Goal: Task Accomplishment & Management: Use online tool/utility

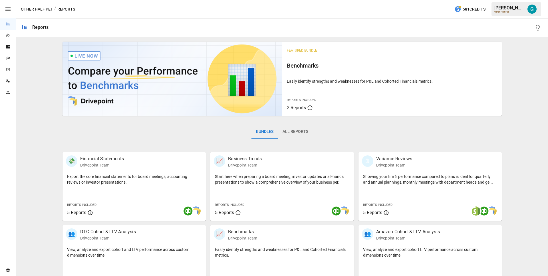
click at [7, 36] on icon "Dazzler Studio" at bounding box center [8, 35] width 5 height 5
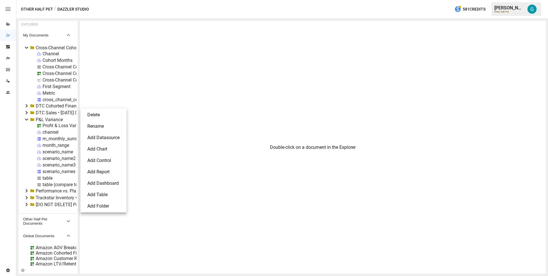
click at [107, 114] on li "Delete" at bounding box center [103, 114] width 41 height 11
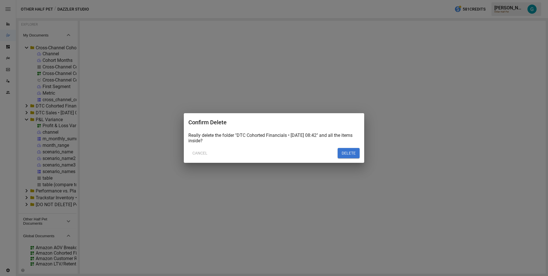
click at [356, 154] on button "DELETE" at bounding box center [349, 153] width 22 height 10
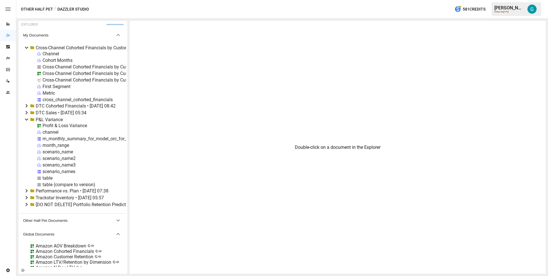
drag, startPoint x: 77, startPoint y: 93, endPoint x: 127, endPoint y: 97, distance: 50.7
click at [127, 97] on div "EXPLORER My Documents Cross-Channel Cohorted Financials by Customer • [DATE] 02…" at bounding box center [282, 147] width 527 height 253
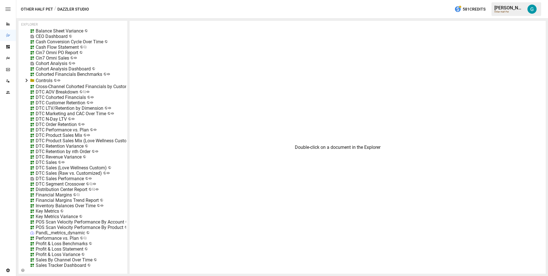
scroll to position [290, 0]
click at [58, 97] on div "DTC Cohorted Financials" at bounding box center [61, 97] width 50 height 5
click at [80, 128] on li "Edit" at bounding box center [82, 129] width 39 height 11
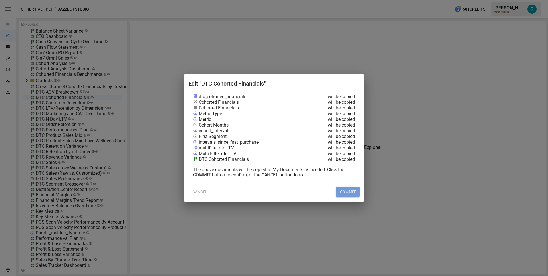
click at [343, 187] on button "COMMIT" at bounding box center [348, 192] width 24 height 10
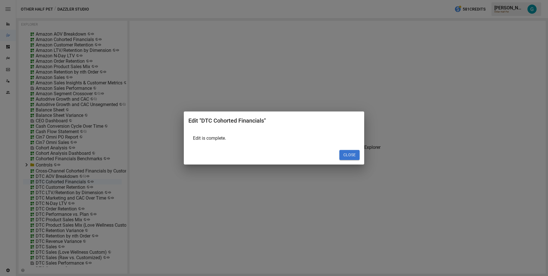
click at [344, 151] on button "CLOSE" at bounding box center [349, 155] width 20 height 10
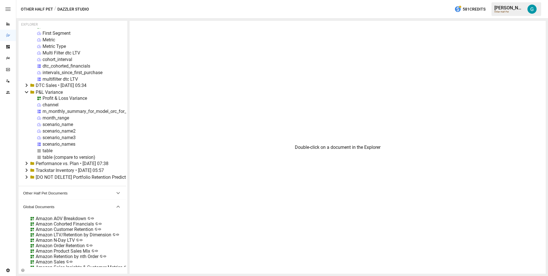
scroll to position [0, 0]
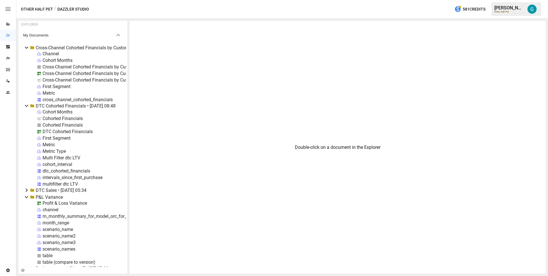
click at [26, 47] on icon at bounding box center [26, 47] width 7 height 7
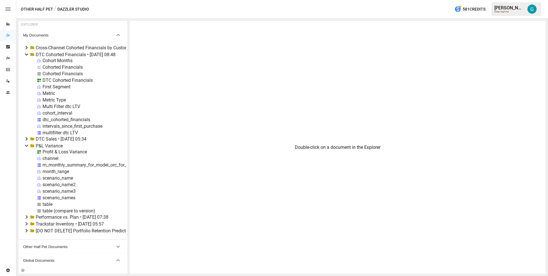
click at [62, 120] on div "dtc_cohorted_financials" at bounding box center [67, 119] width 48 height 5
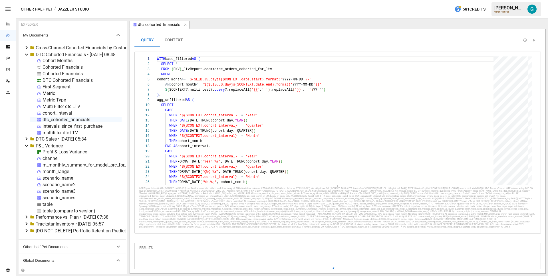
click at [58, 81] on div "DTC Cohorted Financials" at bounding box center [68, 80] width 50 height 5
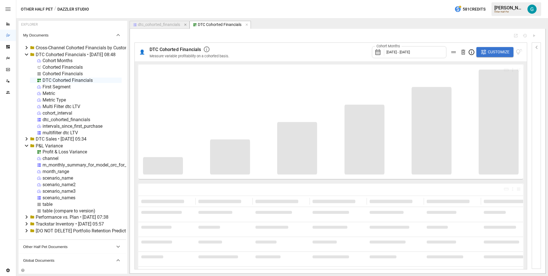
click at [186, 25] on icon "button" at bounding box center [186, 25] width 4 height 4
click at [502, 50] on span "Customize" at bounding box center [499, 52] width 22 height 7
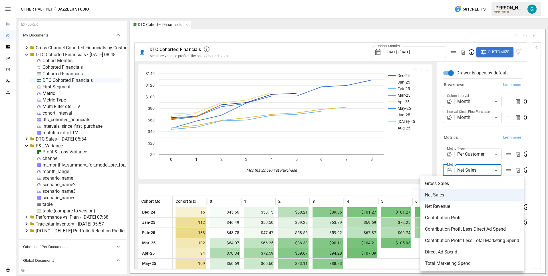
click at [484, 0] on body "Reports Dazzler Studio Dashboards Plans SmartModel ™ Data Sources Team Settings…" at bounding box center [274, 0] width 548 height 0
click at [483, 140] on div at bounding box center [274, 138] width 548 height 276
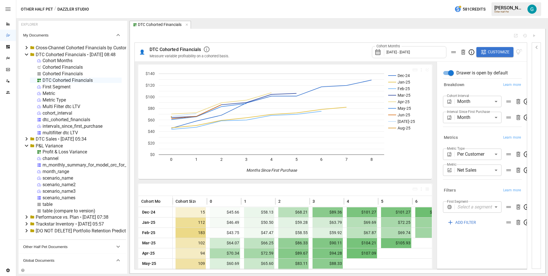
click at [483, 140] on div "Metrics Learn more" at bounding box center [482, 138] width 79 height 8
click at [60, 118] on div "dtc_cohorted_financials" at bounding box center [67, 119] width 48 height 5
click at [61, 120] on div "dtc_cohorted_financials" at bounding box center [67, 119] width 48 height 5
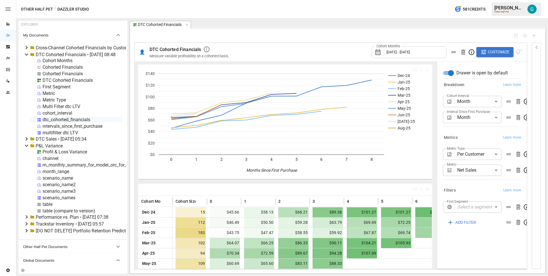
click at [61, 120] on div "dtc_cohorted_financials" at bounding box center [67, 119] width 48 height 5
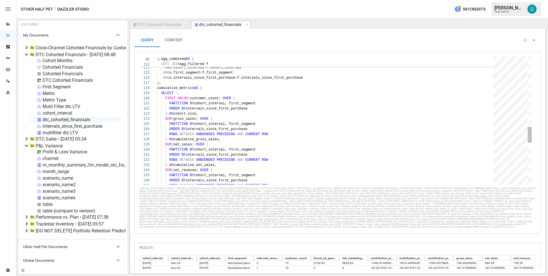
type textarea "**********"
click at [327, 132] on div "ROWS BETWEEN UNBOUNDED PRECEDING AND CURRENT ROW SUM ( net_revenue ) OVER ( PAR…" at bounding box center [327, 5] width 341 height 1043
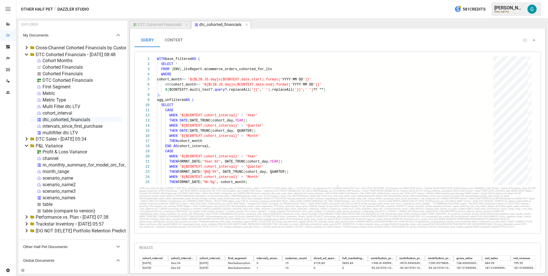
click at [148, 24] on div "DTC Cohorted Financials" at bounding box center [160, 24] width 44 height 5
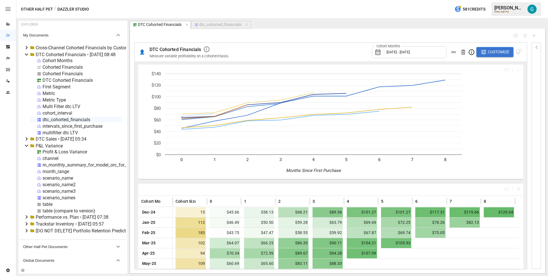
click at [491, 51] on span "Customize" at bounding box center [499, 52] width 22 height 7
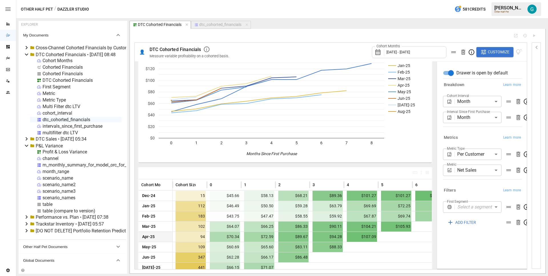
scroll to position [38, 0]
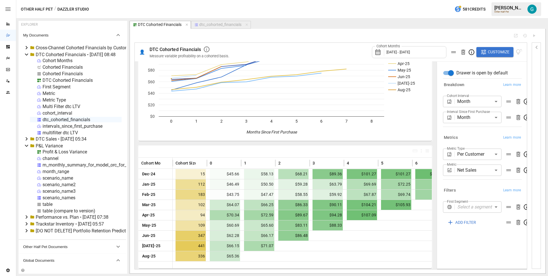
click at [480, 0] on body "Reports Dazzler Studio Dashboards Plans SmartModel ™ Data Sources Team Settings…" at bounding box center [274, 0] width 548 height 0
click at [478, 142] on div at bounding box center [274, 138] width 548 height 276
click at [478, 130] on div "Breakdown Learn more Cohort Interval Month ***** ​ Interval Since First Purchas…" at bounding box center [481, 105] width 81 height 53
click at [55, 74] on div "Cohorted Financials" at bounding box center [63, 73] width 40 height 5
click at [55, 73] on div "Cohorted Financials" at bounding box center [63, 73] width 40 height 5
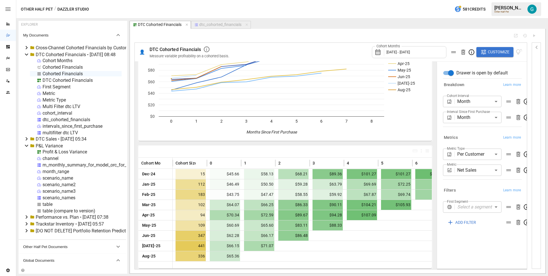
click at [55, 73] on div "Cohorted Financials" at bounding box center [63, 73] width 40 height 5
select select "**********"
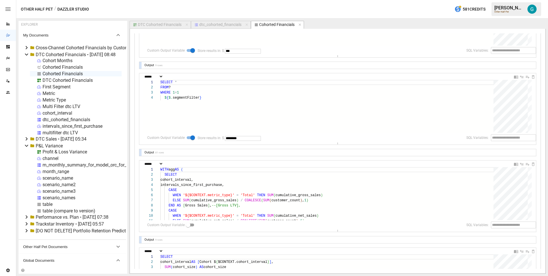
scroll to position [276, 0]
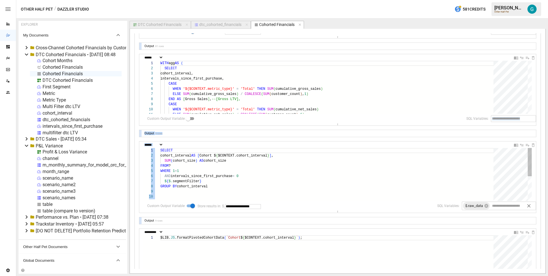
drag, startPoint x: 337, startPoint y: 122, endPoint x: 337, endPoint y: 188, distance: 65.7
click at [337, 188] on div "**********" at bounding box center [337, 90] width 397 height 618
click at [335, 100] on div "WITH agg AS ( SELECT cohort_interval, intervals_since_first_purchase, CASE WHEN…" at bounding box center [328, 218] width 337 height 315
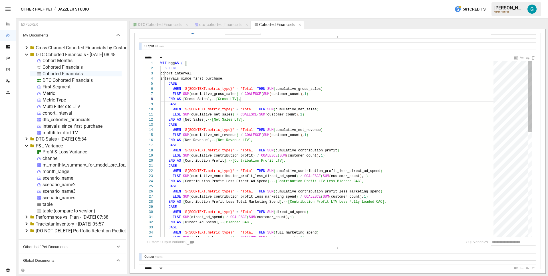
drag, startPoint x: 336, startPoint y: 123, endPoint x: 329, endPoint y: 249, distance: 126.1
click at [329, 249] on div "**********" at bounding box center [337, 152] width 397 height 742
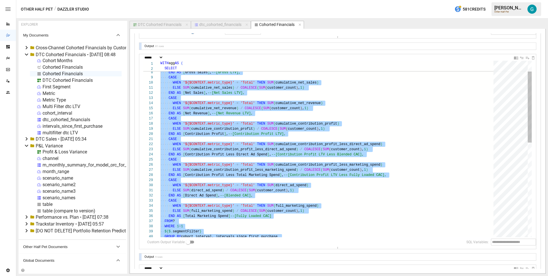
scroll to position [0, 0]
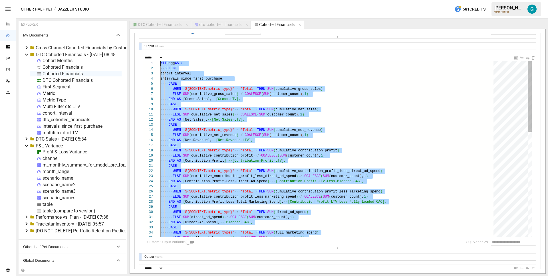
drag, startPoint x: 195, startPoint y: 170, endPoint x: 154, endPoint y: 7, distance: 168.2
click at [452, 91] on div "ELSE SUM ( cumulative_contribution_profit_less_direct_ad_spen d ) / COALESCE ( …" at bounding box center [328, 280] width 337 height 439
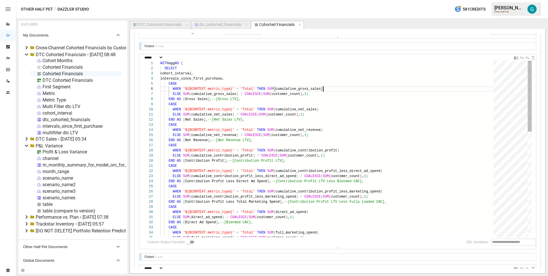
click at [409, 79] on div "ELSE SUM ( cumulative_contribution_profit_less_direct_ad_spen d ) / COALESCE ( …" at bounding box center [328, 280] width 337 height 439
click at [407, 75] on div "ELSE SUM ( cumulative_contribution_profit_less_direct_ad_spen d ) / COALESCE ( …" at bounding box center [328, 280] width 337 height 439
click at [414, 190] on div "ELSE SUM ( cumulative_contribution_profit_less_direct_ad_spen d ) / COALESCE ( …" at bounding box center [328, 280] width 337 height 439
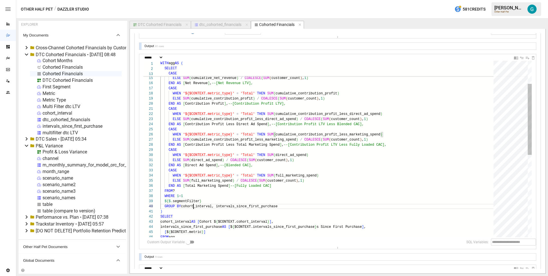
scroll to position [46, 33]
click at [192, 208] on div "ELSE SUM ( cumulative_contribution_profit_less_direct_ad_spen d ) / COALESCE ( …" at bounding box center [328, 223] width 337 height 439
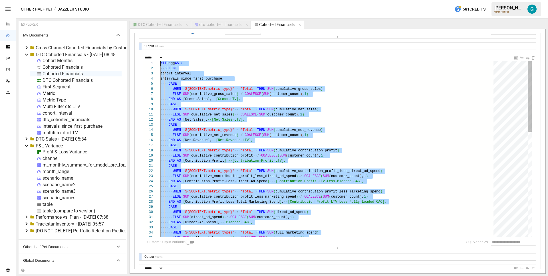
drag, startPoint x: 192, startPoint y: 213, endPoint x: 92, endPoint y: -4, distance: 239.1
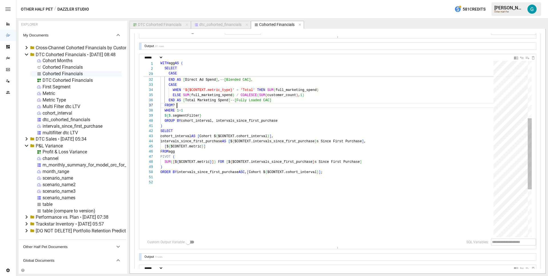
click at [250, 104] on div "WHEN '${$CONTEXT.metric_type}' = 'Total' THEN SUM ( full_marketing_spend ) ELSE…" at bounding box center [328, 137] width 337 height 439
drag, startPoint x: 185, startPoint y: 89, endPoint x: 232, endPoint y: 90, distance: 47.4
click at [232, 90] on div "WHEN '${$CONTEXT.metric_type}' = 'Total' THEN SUM ( full_marketing_spend ) ELSE…" at bounding box center [328, 137] width 337 height 439
drag, startPoint x: 190, startPoint y: 123, endPoint x: 184, endPoint y: 116, distance: 9.7
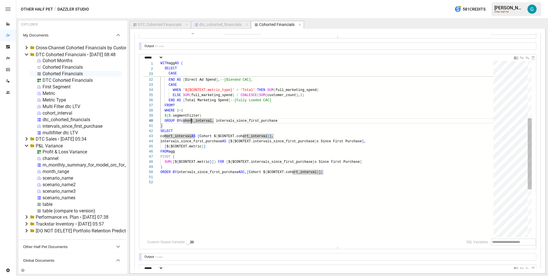
click at [184, 116] on div "WHEN '${$CONTEXT.metric_type}' = 'Total' THEN SUM ( full_marketing_spend ) ELSE…" at bounding box center [328, 137] width 337 height 439
click at [184, 129] on div "WHEN '${$CONTEXT.metric_type}' = 'Total' THEN SUM ( full_marketing_spend ) ELSE…" at bounding box center [328, 137] width 337 height 439
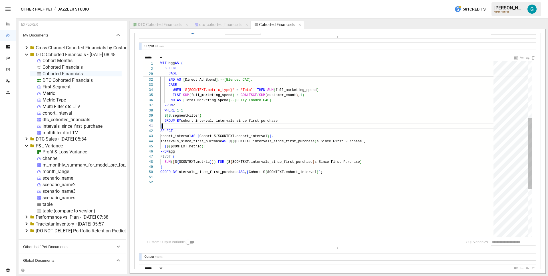
type textarea "**********"
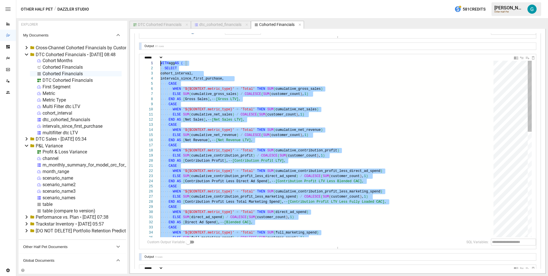
scroll to position [0, 0]
drag, startPoint x: 184, startPoint y: 126, endPoint x: 122, endPoint y: -11, distance: 150.5
click at [228, 23] on div "dtc_cohorted_financials" at bounding box center [220, 24] width 42 height 5
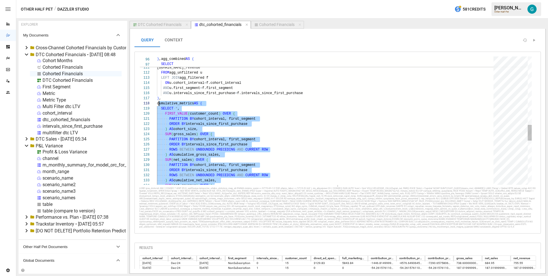
scroll to position [36, 0]
drag, startPoint x: 230, startPoint y: 151, endPoint x: 156, endPoint y: 105, distance: 87.3
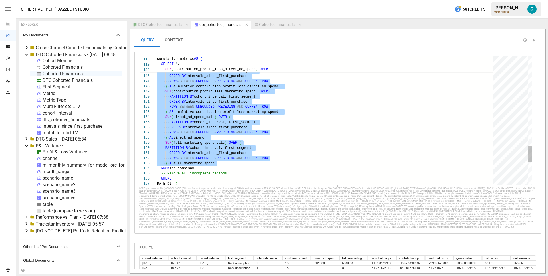
type textarea "**********"
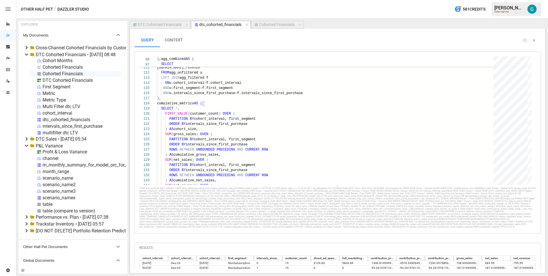
click at [269, 23] on div "Cohorted Financials" at bounding box center [276, 24] width 35 height 5
select select "**********"
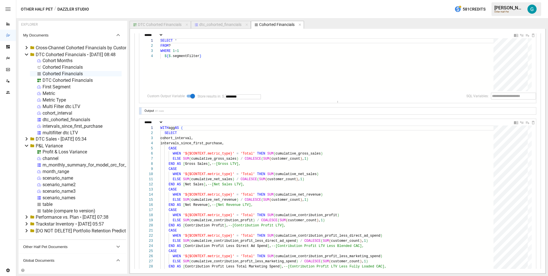
scroll to position [238, 0]
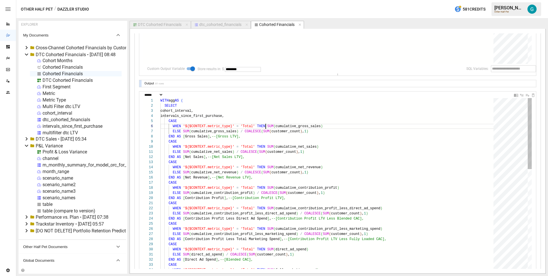
type textarea "**********"
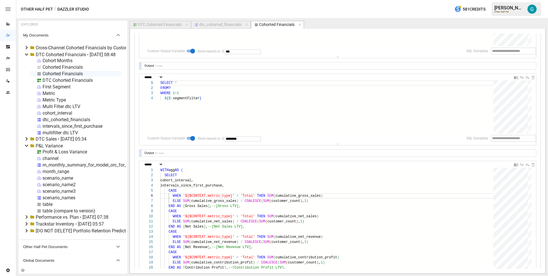
scroll to position [182, 0]
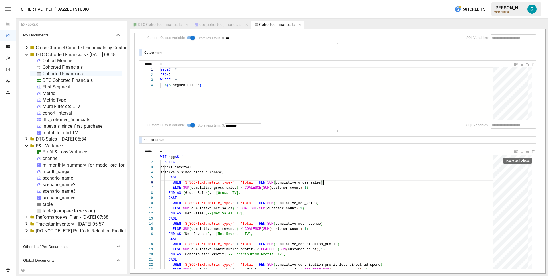
click at [520, 152] on icon "Insert Cell Above" at bounding box center [522, 152] width 5 height 5
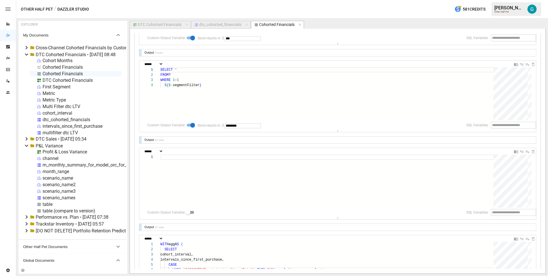
click at [161, 153] on select "**********" at bounding box center [153, 152] width 20 height 4
select select "**********"
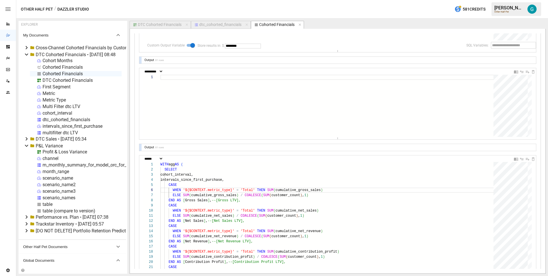
scroll to position [249, 0]
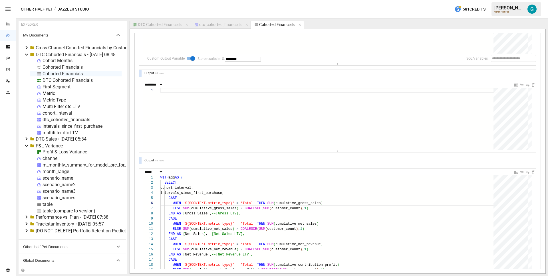
click at [207, 137] on div at bounding box center [328, 119] width 337 height 62
type textarea "**"
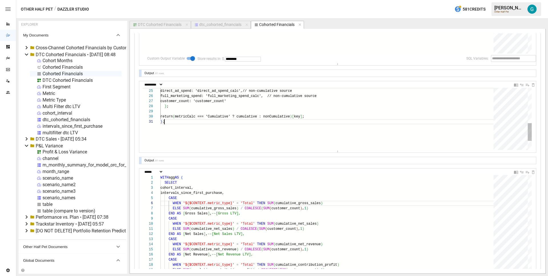
scroll to position [0, 4]
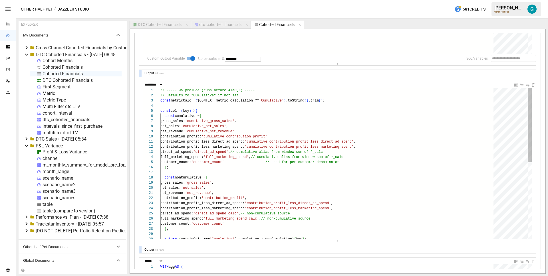
drag, startPoint x: 336, startPoint y: 151, endPoint x: 308, endPoint y: 226, distance: 79.8
click at [321, 243] on div "**********" at bounding box center [337, 267] width 397 height 919
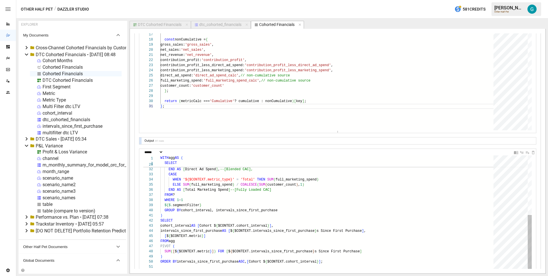
scroll to position [31, 17]
click at [194, 193] on div ") ORDER BY intervals_since_first_purchase ASC , [ Cohort $ { $CONTEXT.cohort_in…" at bounding box center [328, 227] width 337 height 439
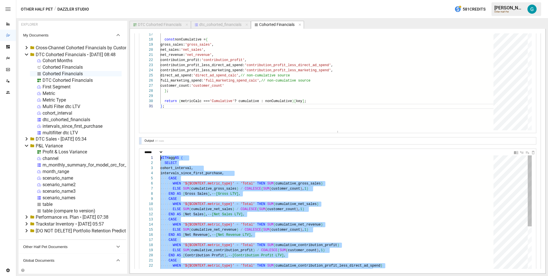
drag, startPoint x: 314, startPoint y: 192, endPoint x: 133, endPoint y: 158, distance: 184.1
type textarea "**********"
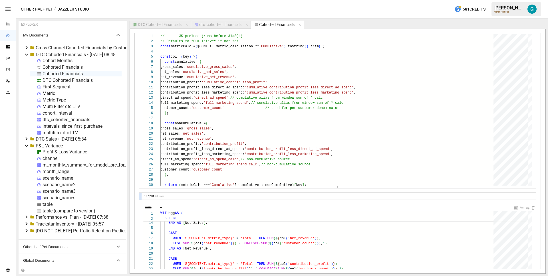
scroll to position [303, 0]
type textarea "**********"
click at [309, 68] on div "full_marketing_spend: 'full_marketing_spend' , // cumulative alias from window …" at bounding box center [328, 187] width 337 height 306
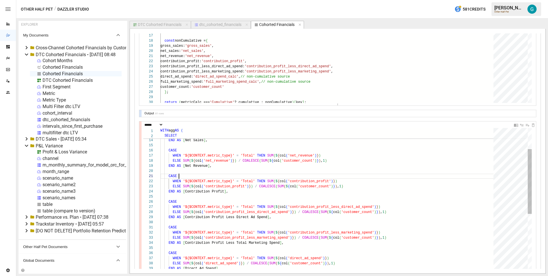
scroll to position [386, 0]
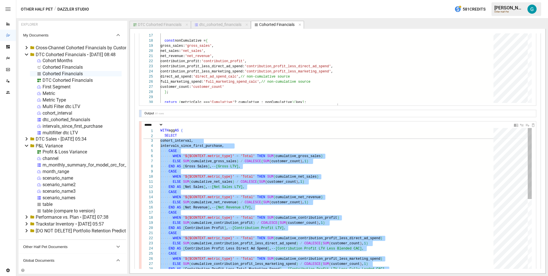
scroll to position [0, 0]
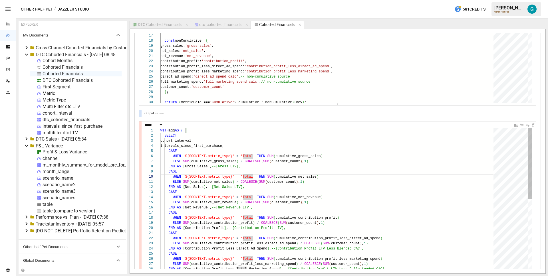
scroll to position [15, 70]
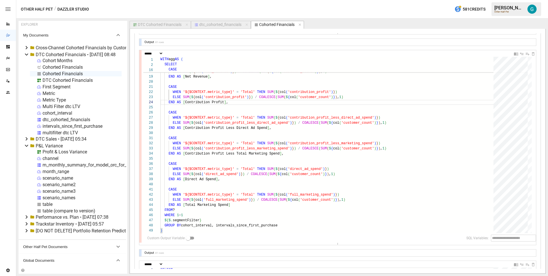
scroll to position [462, 0]
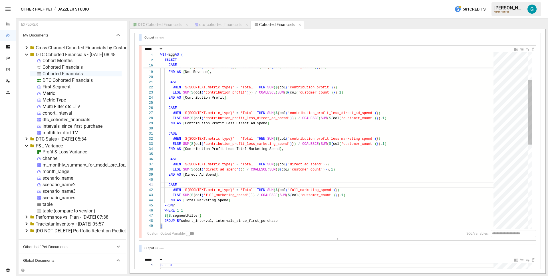
click at [293, 185] on div "WHEN '${$CONTEXT.metric_type}' = 'Total' THEN SUM ( $ { col ( 'contribution_pro…" at bounding box center [328, 217] width 337 height 480
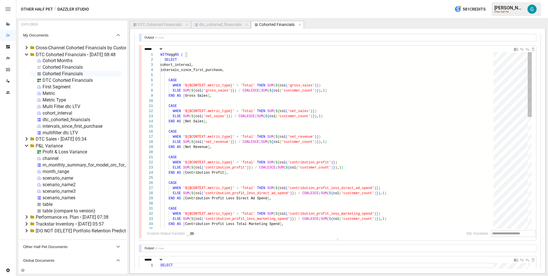
type textarea "**********"
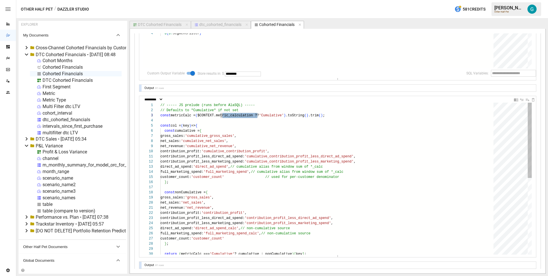
scroll to position [10, 60]
drag, startPoint x: 257, startPoint y: 116, endPoint x: 221, endPoint y: 114, distance: 36.3
click at [221, 114] on div "full_marketing_spend: 'full_marketing_spend' , // cumulative alias from window …" at bounding box center [328, 256] width 337 height 306
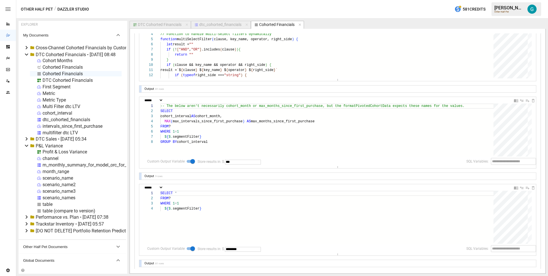
scroll to position [0, 0]
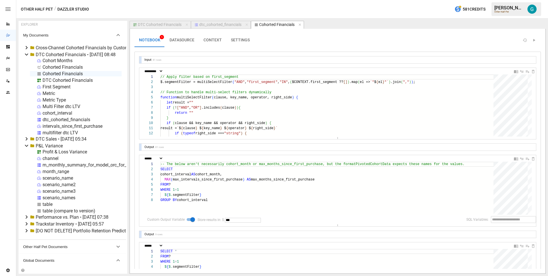
click at [206, 45] on button "CONTEXT" at bounding box center [212, 40] width 27 height 14
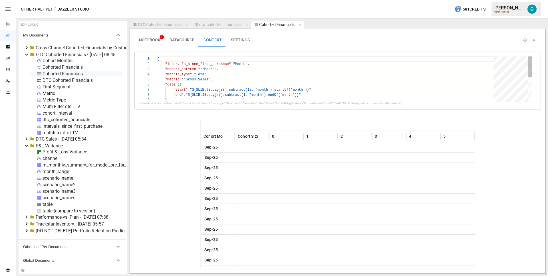
click at [220, 79] on div "{ "intervals_since_first_purchase" : "Month" , "cohort_interval" : "Month" , "m…" at bounding box center [327, 108] width 341 height 102
type textarea "**********"
click at [153, 38] on span "NOTEBOOK 1" at bounding box center [149, 40] width 21 height 5
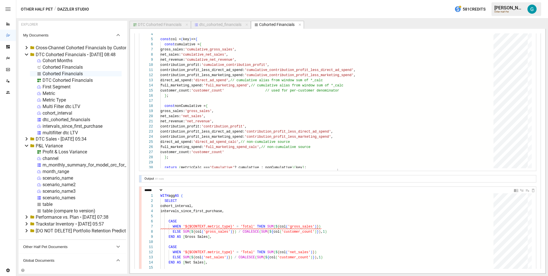
scroll to position [393, 0]
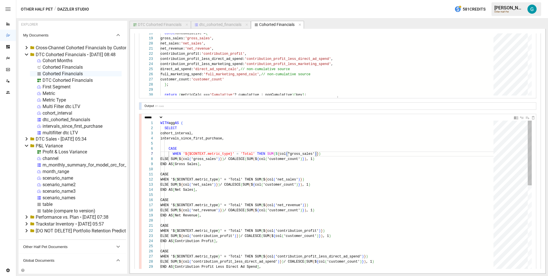
type textarea "**********"
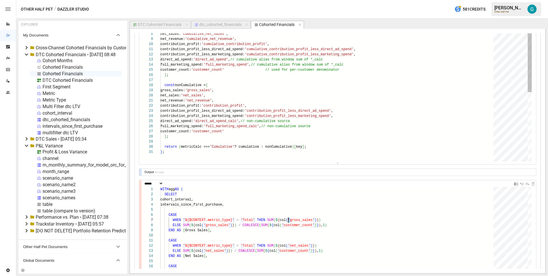
scroll to position [0, 4]
click at [180, 153] on div "const metricCalc = ( $CONTEXT.metric_calculation ?? 'Cumulative' ) .toString ( …" at bounding box center [328, 148] width 337 height 306
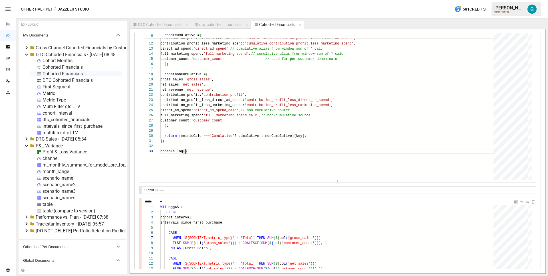
scroll to position [271, 0]
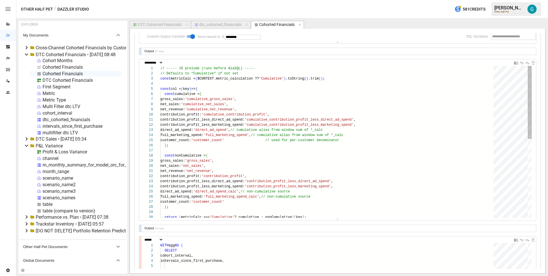
click at [183, 78] on div "net_revenue: 'cumulative_net_revenue' , contribution_profit: 'cumulative_contri…" at bounding box center [328, 224] width 337 height 317
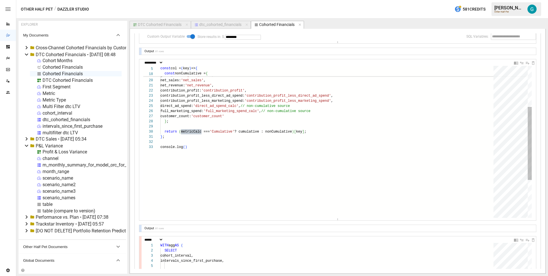
drag, startPoint x: 184, startPoint y: 147, endPoint x: 192, endPoint y: 147, distance: 7.1
click at [184, 147] on div "const nonCumulative = { gross_sales: 'gross_sales' , net_sales: 'net_sales' , n…" at bounding box center [328, 138] width 337 height 317
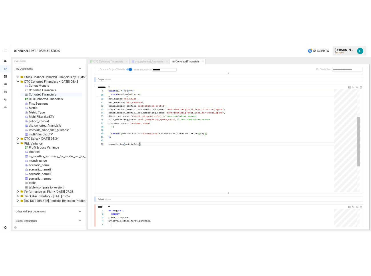
scroll to position [10, 45]
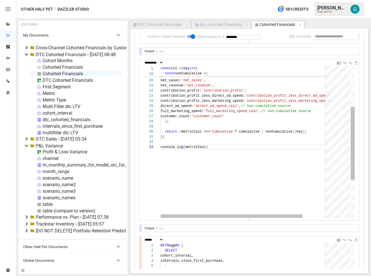
drag, startPoint x: 218, startPoint y: 143, endPoint x: 226, endPoint y: 140, distance: 8.6
click at [218, 143] on div "const nonCumulative = { gross_sales: 'gross_sales' , net_sales: 'net_sales' , n…" at bounding box center [258, 138] width 196 height 317
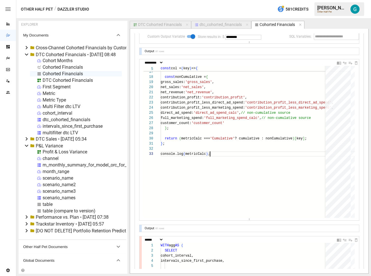
scroll to position [213, 0]
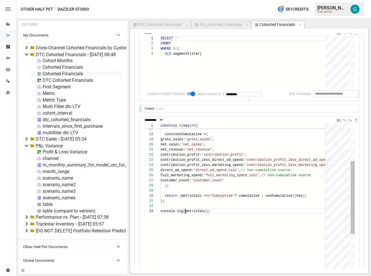
click at [185, 213] on div "console.log ( metricCalc ) ; return ( metricCalc === 'Cumulative' ? cumulative …" at bounding box center [270, 203] width 220 height 317
click at [303, 175] on div "console.log ( "metricCalc:" , metricCalc ) ; return ( metricCalc === 'Cumulativ…" at bounding box center [270, 203] width 220 height 317
drag, startPoint x: 253, startPoint y: 212, endPoint x: 111, endPoint y: 212, distance: 141.9
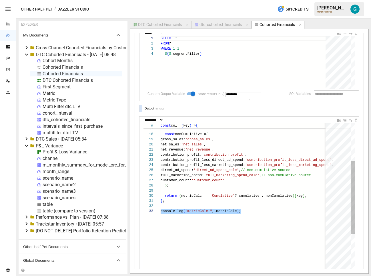
click at [160, 212] on div "console.log ( "metricCalc:" , metricCalc ) ; return ( metricCalc === 'Cumulativ…" at bounding box center [270, 203] width 220 height 317
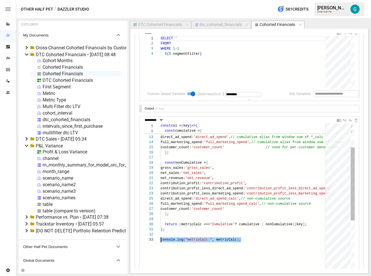
click at [223, 240] on div "console.log ( "metricCalc:" , metricCalc ) ; return ( metricCalc === 'Cumulativ…" at bounding box center [270, 231] width 220 height 317
click at [197, 240] on div "console.log ( "metricCalc:" , col ) ; return ( metricCalc === 'Cumulative' ? cu…" at bounding box center [270, 231] width 220 height 317
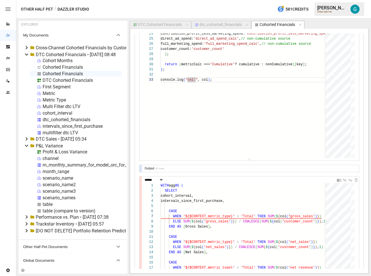
scroll to position [413, 0]
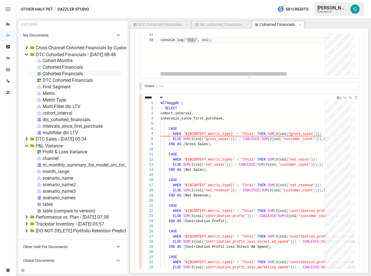
click at [229, 39] on div "console.log ( "col:" , col ) ; return ( metricCalc === 'Cumulative' ? cumulativ…" at bounding box center [270, 31] width 220 height 317
type textarea "**********"
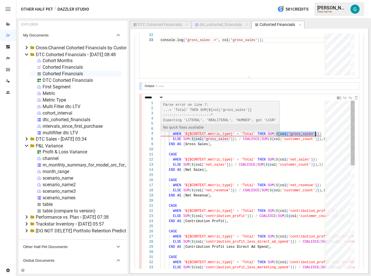
scroll to position [31, 157]
drag, startPoint x: 275, startPoint y: 134, endPoint x: 317, endPoint y: 136, distance: 41.7
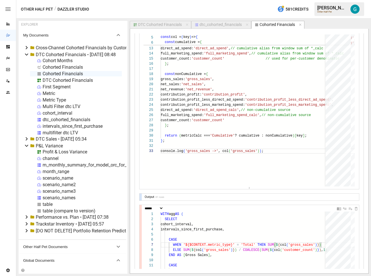
scroll to position [301, 0]
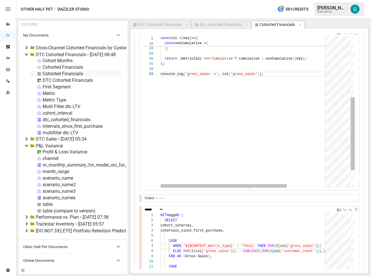
click at [304, 85] on div "} ; console.log ( 'gross_sales ->' , col ( 'gross_sales' ) ) ; } ; return ( met…" at bounding box center [270, 65] width 220 height 317
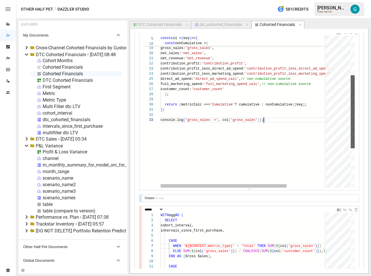
click at [351, 102] on div at bounding box center [352, 111] width 4 height 73
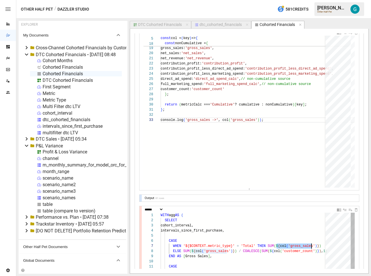
scroll to position [31, 157]
drag, startPoint x: 276, startPoint y: 246, endPoint x: 317, endPoint y: 247, distance: 41.4
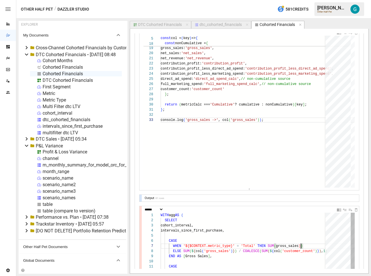
type textarea "**********"
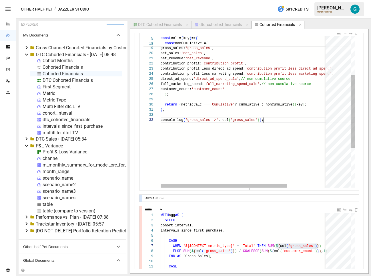
click at [273, 160] on div "} ; console.log ( 'gross_sales ->' , col ( 'gross_sales' ) ) ; } ; return ( met…" at bounding box center [270, 111] width 220 height 317
click at [232, 119] on div "} ; console.log ( 'gross_sales ->' , col ( 'gross_sales' ) ) ; } ; return ( met…" at bounding box center [270, 111] width 220 height 317
type textarea "**********"
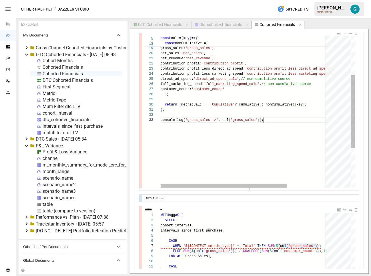
click at [281, 118] on div "} ; console.log ( 'gross_sales ->' , col ( 'gross_sales' ) ) ; } ; return ( met…" at bounding box center [270, 111] width 220 height 317
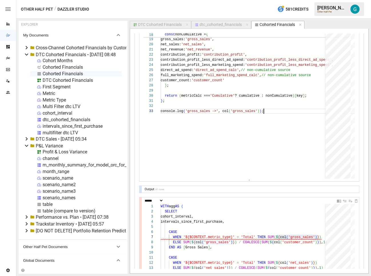
scroll to position [350, 0]
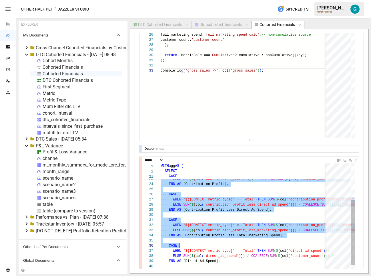
scroll to position [46, 47]
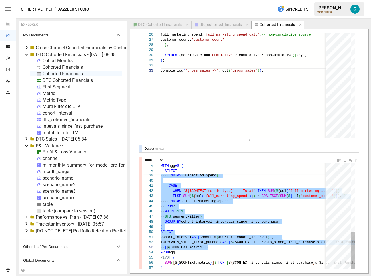
drag, startPoint x: 164, startPoint y: 212, endPoint x: 233, endPoint y: 246, distance: 77.5
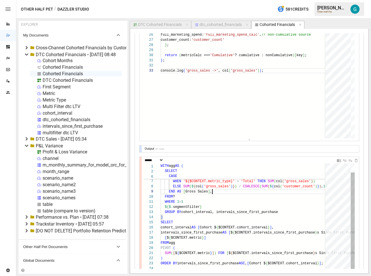
scroll to position [41, 52]
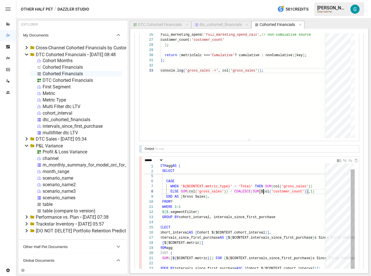
scroll to position [36, 103]
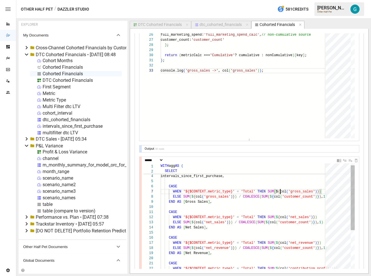
scroll to position [31, 120]
type textarea "**********"
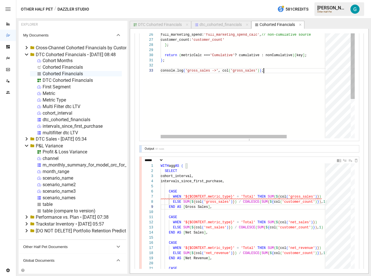
click at [276, 69] on div "} ; console.log ( 'gross_sales ->' , col ( 'gross_sales' ) ) ; } ; return ( met…" at bounding box center [270, 62] width 220 height 317
type textarea "**********"
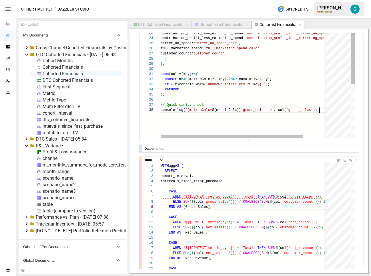
scroll to position [36, 158]
click at [309, 117] on div "direct_ad_spend: 'direct_ad_spend' , // cumulative from *_calc full_marketing_s…" at bounding box center [258, 89] width 196 height 342
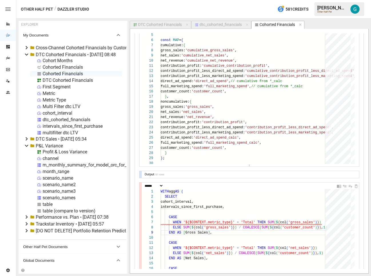
scroll to position [324, 0]
click at [198, 49] on div "direct_ad_spend: 'direct_ad_spend_calc' , full_marketing_spend: 'full_marketing…" at bounding box center [269, 183] width 218 height 342
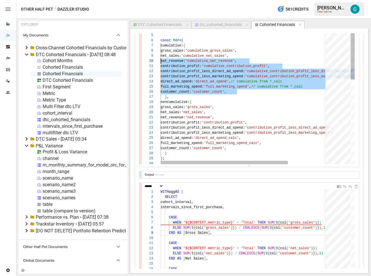
scroll to position [41, 0]
drag, startPoint x: 243, startPoint y: 91, endPoint x: 140, endPoint y: 55, distance: 110.1
click at [160, 55] on div "direct_ad_spend: 'direct_ad_spend_calc' , full_marketing_spend: 'full_marketing…" at bounding box center [269, 183] width 218 height 342
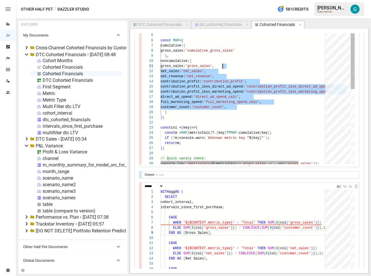
scroll to position [0, 62]
drag, startPoint x: 269, startPoint y: 109, endPoint x: 222, endPoint y: 66, distance: 63.6
click at [222, 66] on div "direct_ad_spend: 'direct_ad_spend_calc' , full_marketing_spend: 'full_marketing…" at bounding box center [261, 162] width 202 height 301
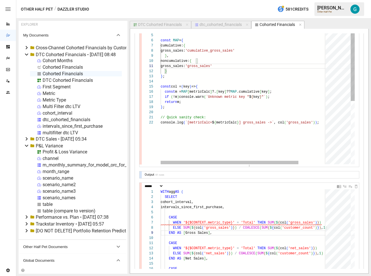
click at [272, 46] on div "} } ; gross_sales: 'gross_sales' } , noncumulative: { gross_sales: 'cumulative_…" at bounding box center [261, 142] width 202 height 260
click at [271, 52] on div "} } ; gross_sales: 'gross_sales' } , noncumulative: { gross_sales: 'cumulative_…" at bounding box center [261, 142] width 202 height 260
type textarea "**********"
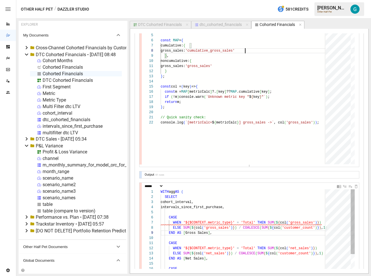
scroll to position [31, 116]
type textarea "**********"
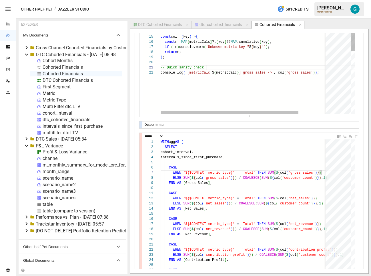
scroll to position [374, 0]
click at [209, 67] on div "} } ; gross_sales: 'gross_sales' } , noncumulative: { gross_sales: 'cumulative_…" at bounding box center [261, 92] width 202 height 260
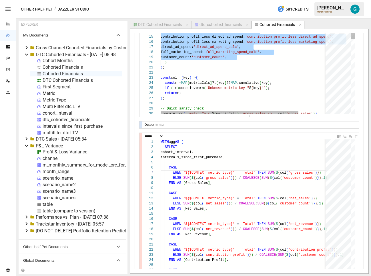
scroll to position [41, 0]
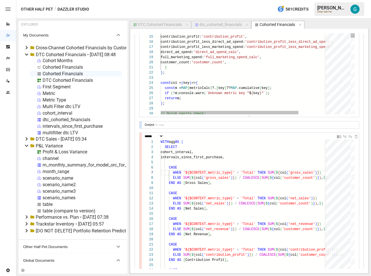
type textarea "**********"
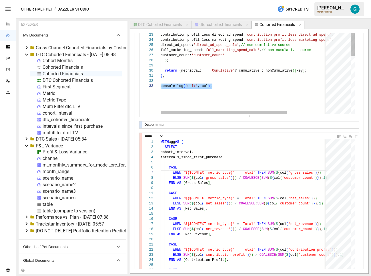
scroll to position [10, 47]
click at [256, 85] on div "net_revenue: 'cumulative_net_revenue' , contribution_profit: 'cumulative_contri…" at bounding box center [270, 77] width 220 height 317
type textarea "**"
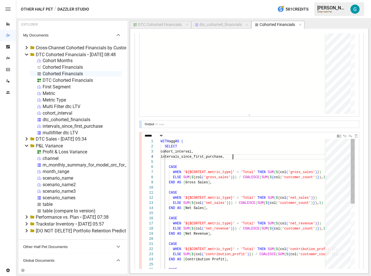
scroll to position [15, 72]
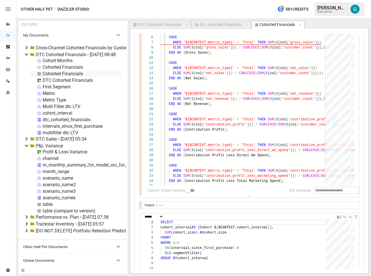
scroll to position [506, 0]
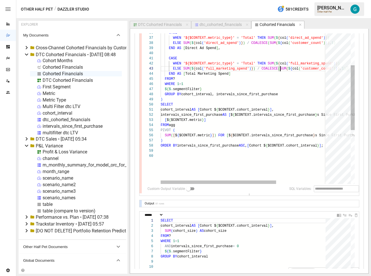
click at [281, 69] on div "CASE WHEN '${$CONTEXT.metric_type}' = 'Total' THEN SUM ( $ { col ( 'contributio…" at bounding box center [280, 90] width 241 height 480
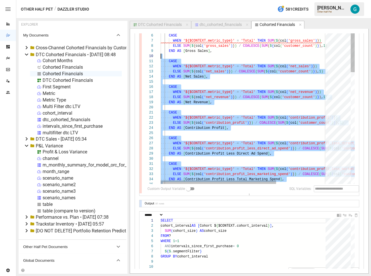
scroll to position [41, 49]
drag, startPoint x: 281, startPoint y: 74, endPoint x: 210, endPoint y: 51, distance: 74.0
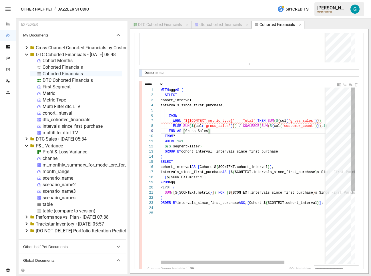
scroll to position [426, 0]
click at [260, 111] on div "WITH agg AS ( SELECT cohort_interval, intervals_since_first_purchase, CASE WHEN…" at bounding box center [272, 238] width 224 height 300
type textarea "**********"
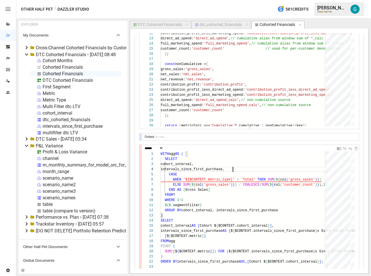
scroll to position [357, 0]
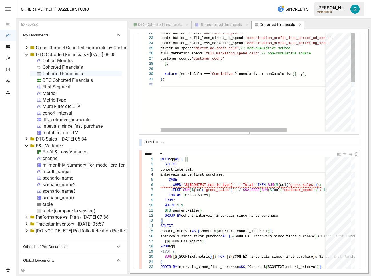
click at [241, 110] on div "return ( metricCalc === 'Cumulative' ? cumulative : nonCumulative ) [ key ] ; f…" at bounding box center [270, 78] width 220 height 311
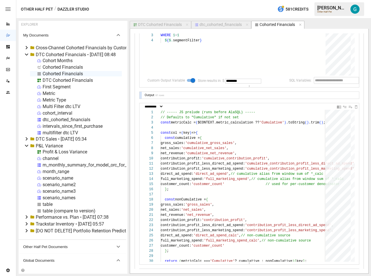
scroll to position [190, 0]
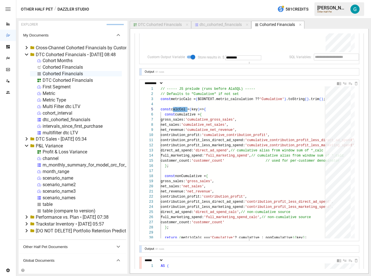
scroll to position [323, 0]
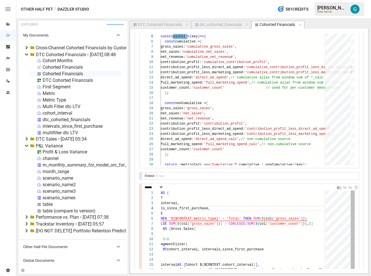
type textarea "**********"
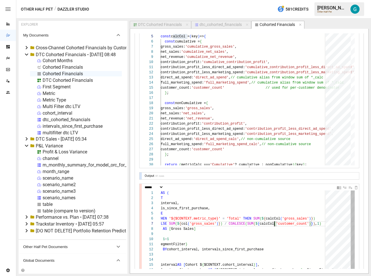
type textarea "**********"
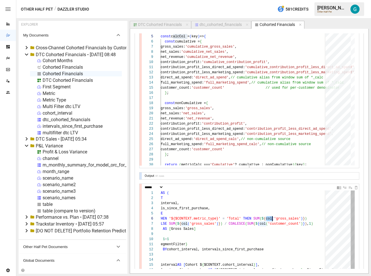
scroll to position [26, 126]
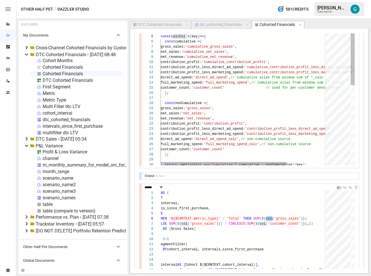
click at [246, 93] on div "return ( metricCalc === 'Cumulative' ? cumulative : nonCumulative ) [ key ] ; f…" at bounding box center [270, 174] width 220 height 322
type textarea "**********"
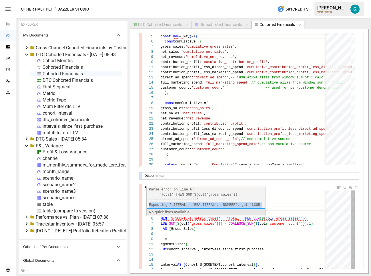
drag, startPoint x: 263, startPoint y: 204, endPoint x: 148, endPoint y: 205, distance: 115.3
click at [148, 205] on div "Parse error on line 6: ...= 'Total' THEN SUM(${col('gross_sales')} ------------…" at bounding box center [205, 197] width 118 height 23
copy span "Expecting 'LITERAL', 'BRALITERAL', 'NUMBER', got 'LCUR'"
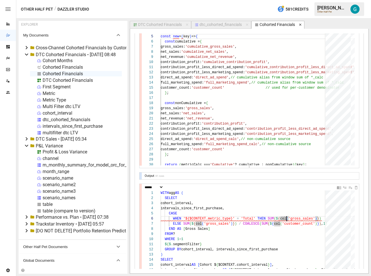
click at [301, 25] on icon "button" at bounding box center [300, 25] width 4 height 4
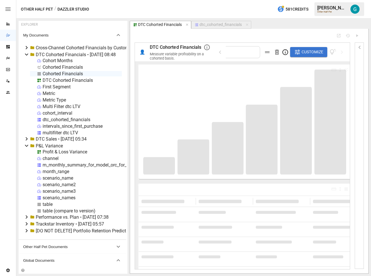
click at [69, 73] on div "Cohorted Financials" at bounding box center [63, 73] width 40 height 5
select select "**********"
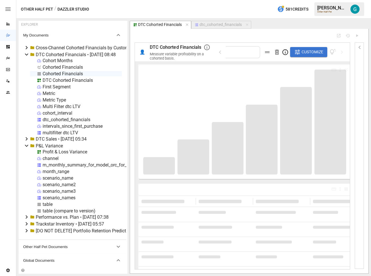
select select "**********"
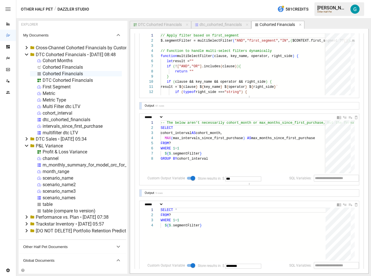
scroll to position [73, 0]
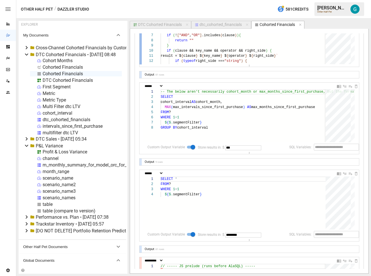
click at [140, 57] on div at bounding box center [140, 29] width 2 height 69
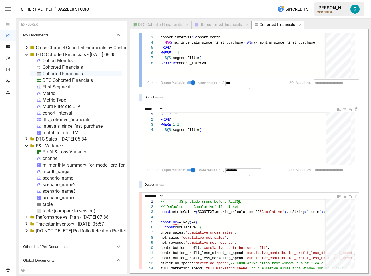
click at [140, 66] on div at bounding box center [140, 52] width 2 height 69
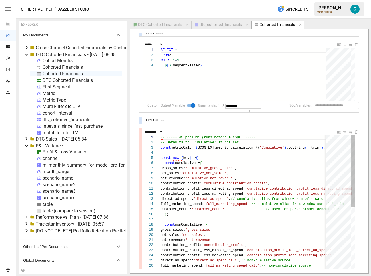
scroll to position [31, 62]
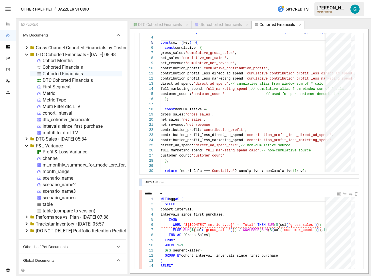
scroll to position [285, 0]
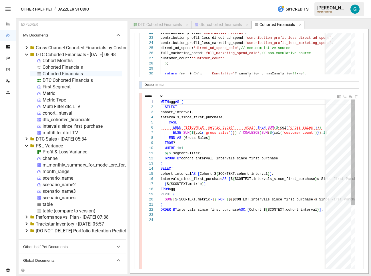
type textarea "**********"
click at [212, 129] on div "WITH agg AS ( SELECT cohort_interval, intervals_since_first_purchase, CASE WHEN…" at bounding box center [272, 247] width 224 height 295
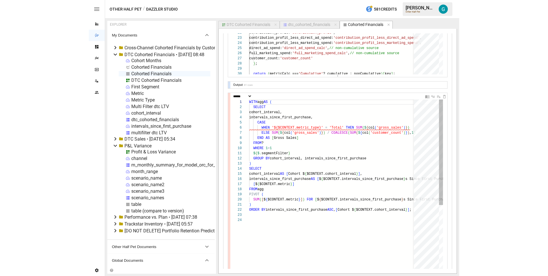
scroll to position [0, 52]
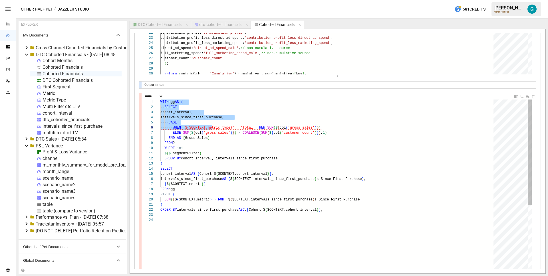
click at [344, 128] on div "WITH agg AS ( SELECT cohort_interval, intervals_since_first_purchase, CASE WHEN…" at bounding box center [328, 247] width 337 height 295
